Goal: Communication & Community: Answer question/provide support

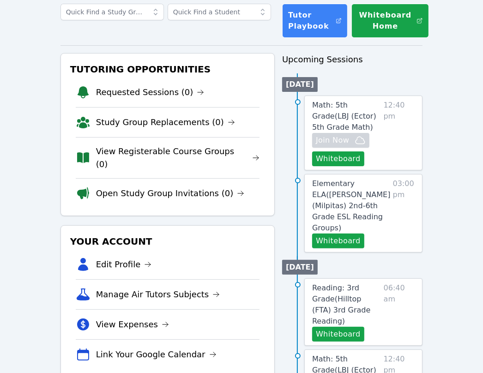
scroll to position [61, 0]
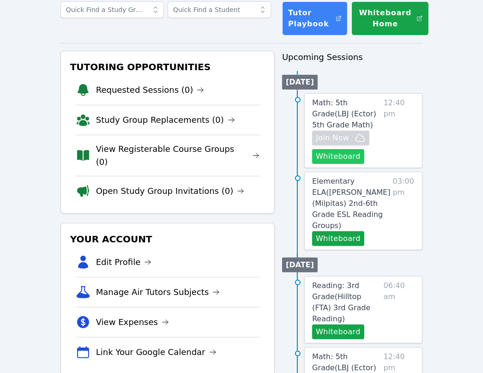
click at [330, 156] on button "Whiteboard" at bounding box center [338, 156] width 52 height 15
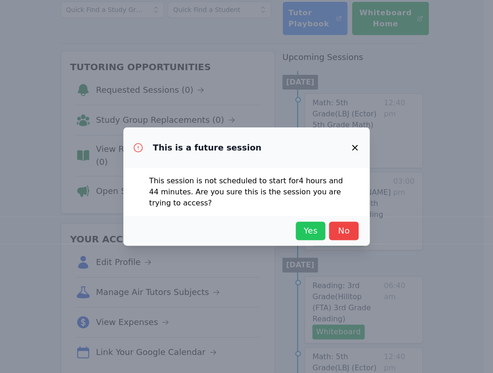
click at [313, 236] on span "Yes" at bounding box center [310, 230] width 20 height 13
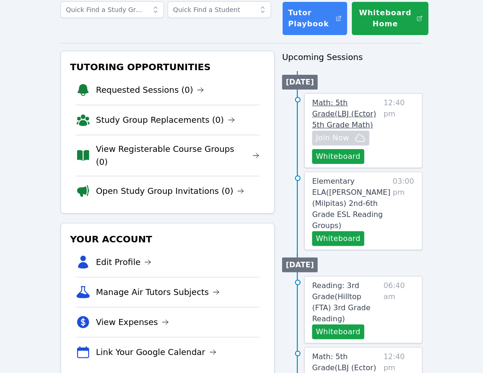
click at [345, 106] on span "Math: 5th Grade ( LBJ (Ector) 5th Grade Math )" at bounding box center [344, 113] width 64 height 31
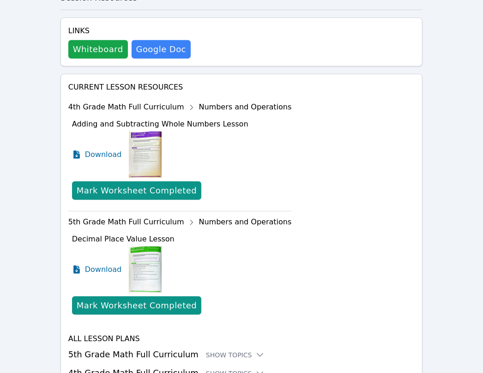
scroll to position [529, 0]
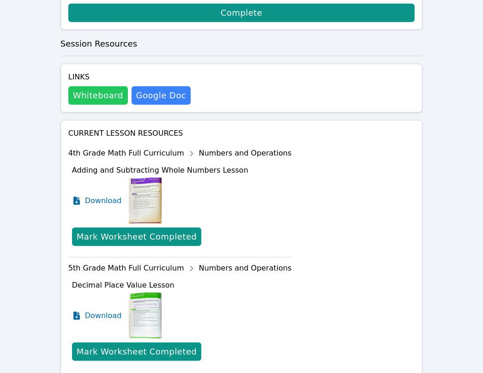
click at [95, 86] on button "Whiteboard" at bounding box center [98, 95] width 60 height 18
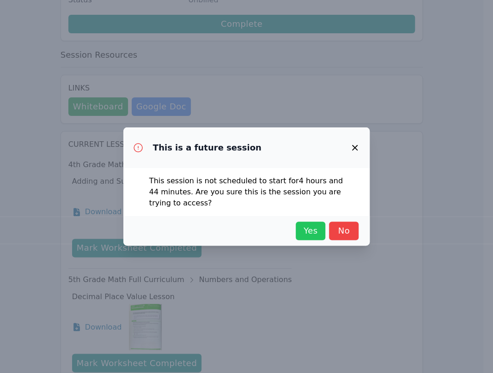
click at [307, 233] on span "Yes" at bounding box center [310, 230] width 20 height 13
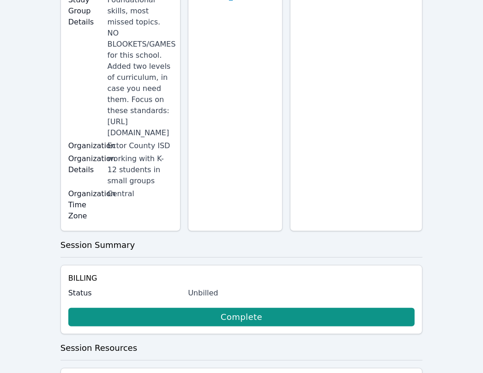
scroll to position [87, 0]
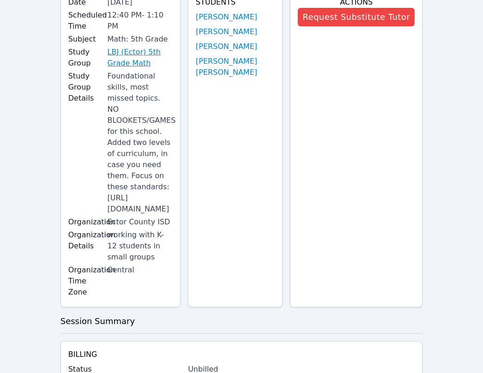
click at [136, 49] on link "LBJ (Ector) 5th Grade Math" at bounding box center [141, 58] width 66 height 22
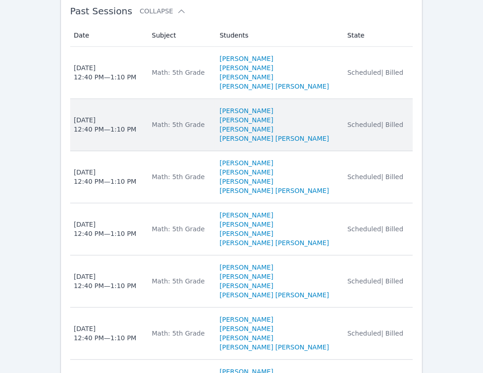
scroll to position [1172, 0]
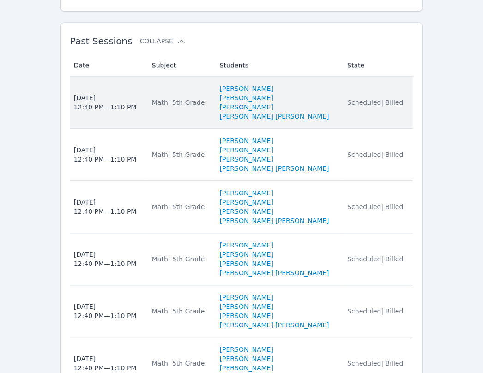
click at [149, 77] on td "Subject Math: 5th Grade" at bounding box center [180, 103] width 68 height 52
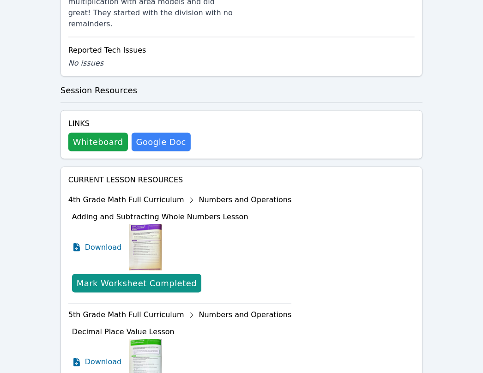
scroll to position [739, 0]
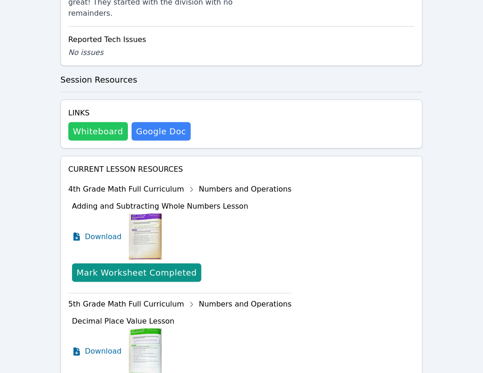
click at [103, 122] on button "Whiteboard" at bounding box center [98, 131] width 60 height 18
